Goal: Feedback & Contribution: Submit feedback/report problem

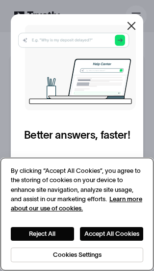
click at [117, 238] on button "Accept All Cookies" at bounding box center [111, 233] width 63 height 13
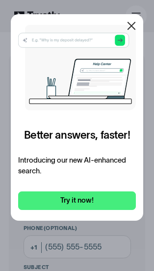
click at [139, 25] on div at bounding box center [130, 25] width 23 height 23
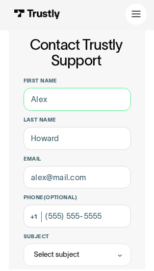
click at [90, 100] on input "First name" at bounding box center [76, 101] width 107 height 23
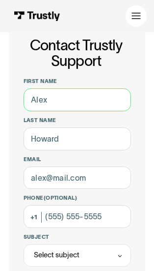
scroll to position [30, 0]
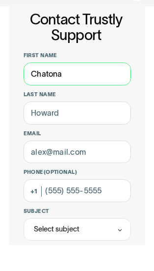
type input "Chatona"
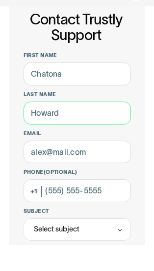
click at [82, 128] on input "Last name" at bounding box center [76, 139] width 107 height 23
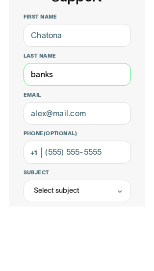
type input "banks"
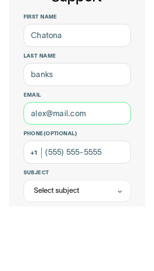
click at [60, 167] on input "Email" at bounding box center [76, 178] width 107 height 23
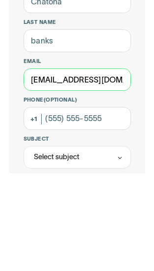
type input "[EMAIL_ADDRESS][DOMAIN_NAME]"
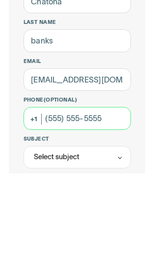
click at [52, 205] on input "Phone (Optional)" at bounding box center [76, 216] width 107 height 23
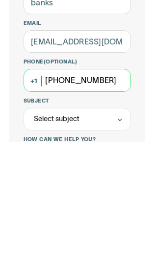
type input "[PHONE_NUMBER]"
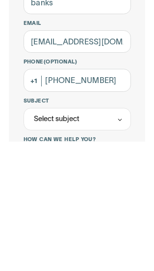
click at [53, 238] on div "Select subject" at bounding box center [76, 249] width 107 height 23
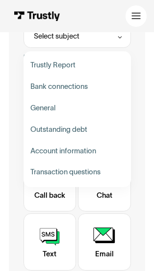
scroll to position [249, 0]
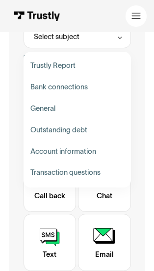
click at [102, 169] on div "Contact Trustly Support" at bounding box center [77, 173] width 100 height 22
type input "**********"
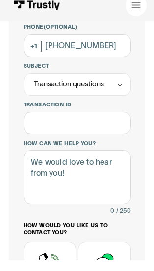
scroll to position [174, 0]
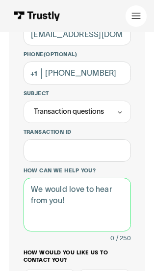
click at [84, 197] on textarea "How can we help you?" at bounding box center [76, 205] width 107 height 54
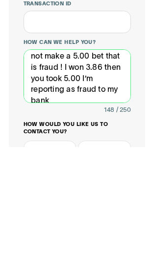
scroll to position [27, 0]
type textarea "You took 5.00 out of my account for what? I did not make a 5.00 bet that is fra…"
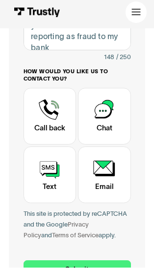
scroll to position [353, 0]
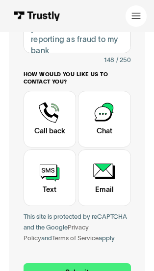
click at [119, 184] on div "Contact Trustly Support" at bounding box center [104, 178] width 53 height 57
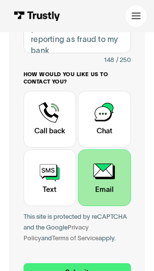
click at [102, 265] on input "Submit" at bounding box center [76, 273] width 107 height 19
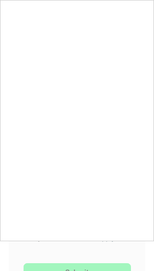
type input "[PHONE_NUMBER]"
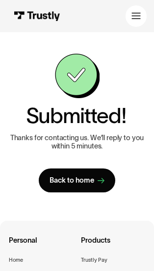
click at [38, 262] on div "Personal Home Help Log in" at bounding box center [41, 267] width 64 height 64
click at [150, 185] on div "Submitted! Thanks for contacting us. We’ll reply to you within 5 minutes. Back …" at bounding box center [77, 123] width 154 height 182
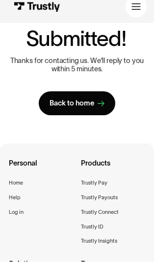
scroll to position [68, 0]
